Goal: Find specific page/section: Find specific page/section

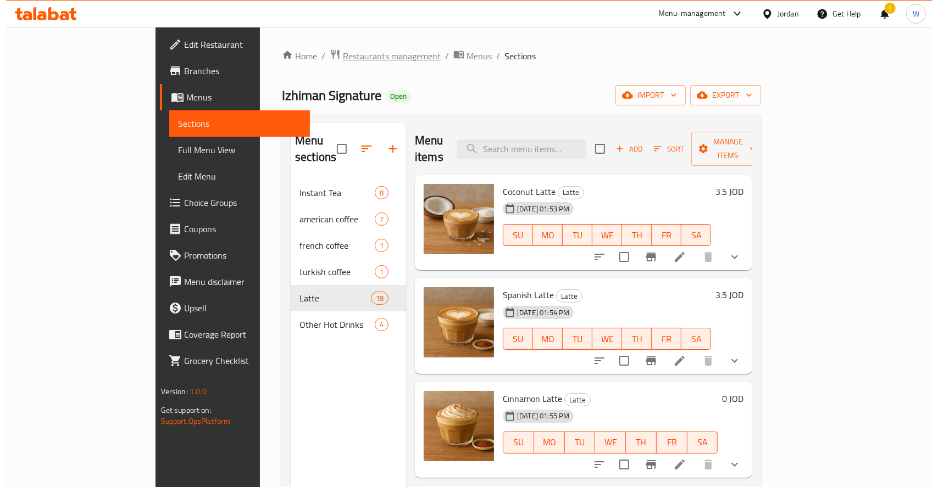
scroll to position [1635, 0]
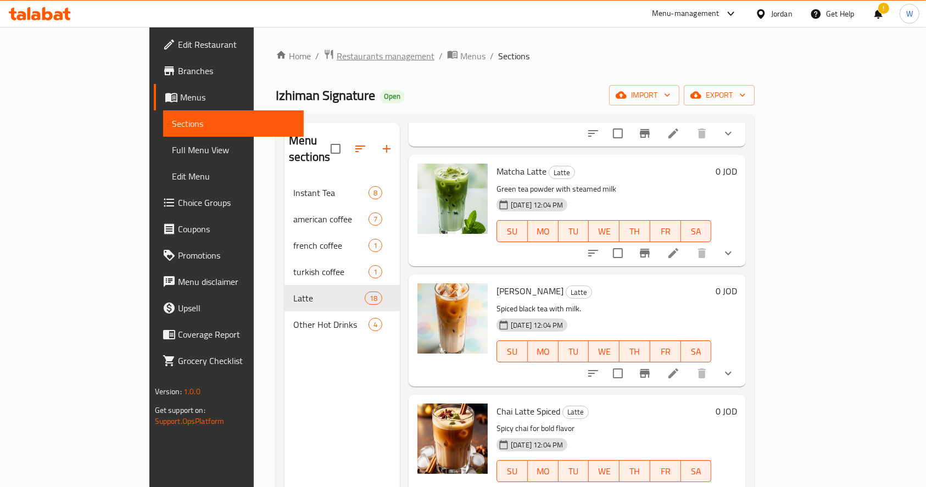
click at [337, 55] on span "Restaurants management" at bounding box center [386, 55] width 98 height 13
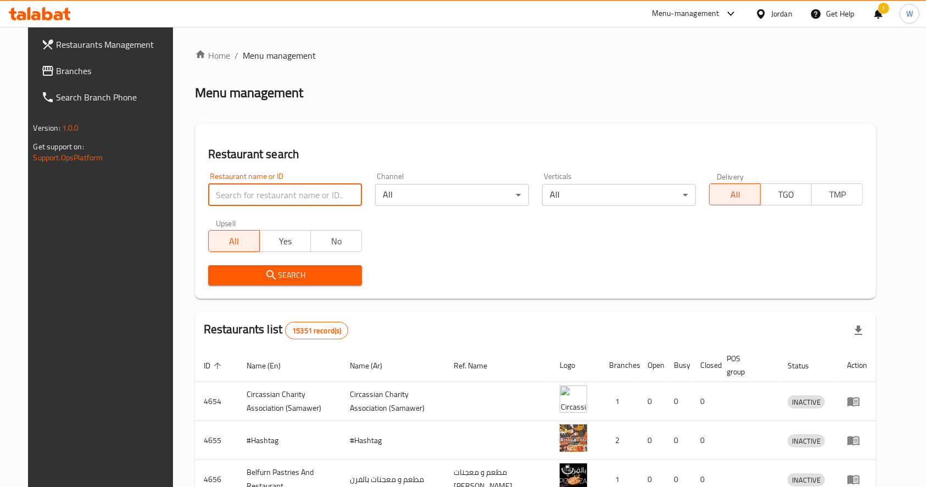
click at [264, 190] on input "search" at bounding box center [285, 195] width 154 height 22
paste input "Izhiman signature"
type input "Izhiman signature"
click button "Search" at bounding box center [285, 275] width 154 height 20
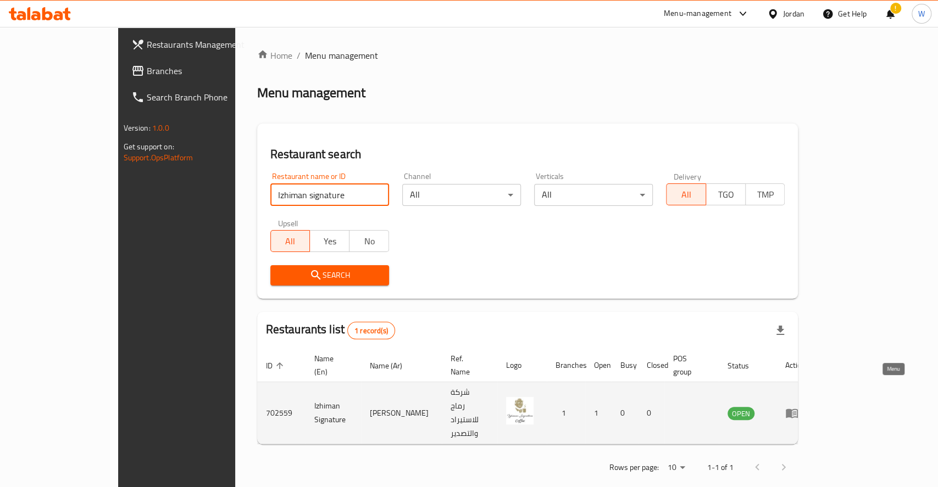
click at [798, 407] on icon "enhanced table" at bounding box center [791, 413] width 13 height 13
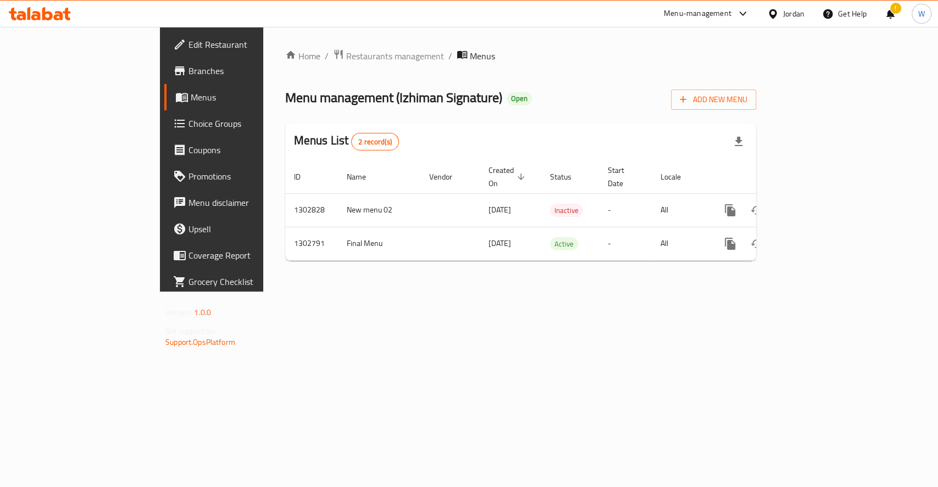
click at [188, 66] on span "Branches" at bounding box center [247, 70] width 119 height 13
